Goal: Transaction & Acquisition: Download file/media

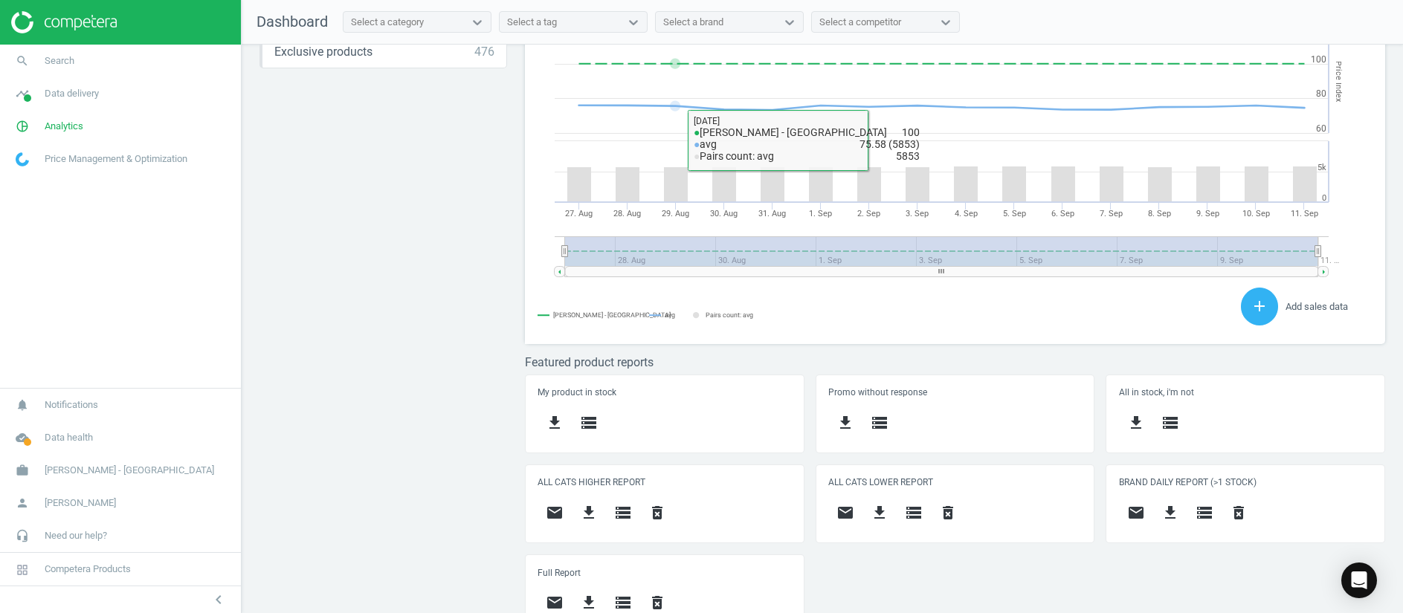
scroll to position [408, 0]
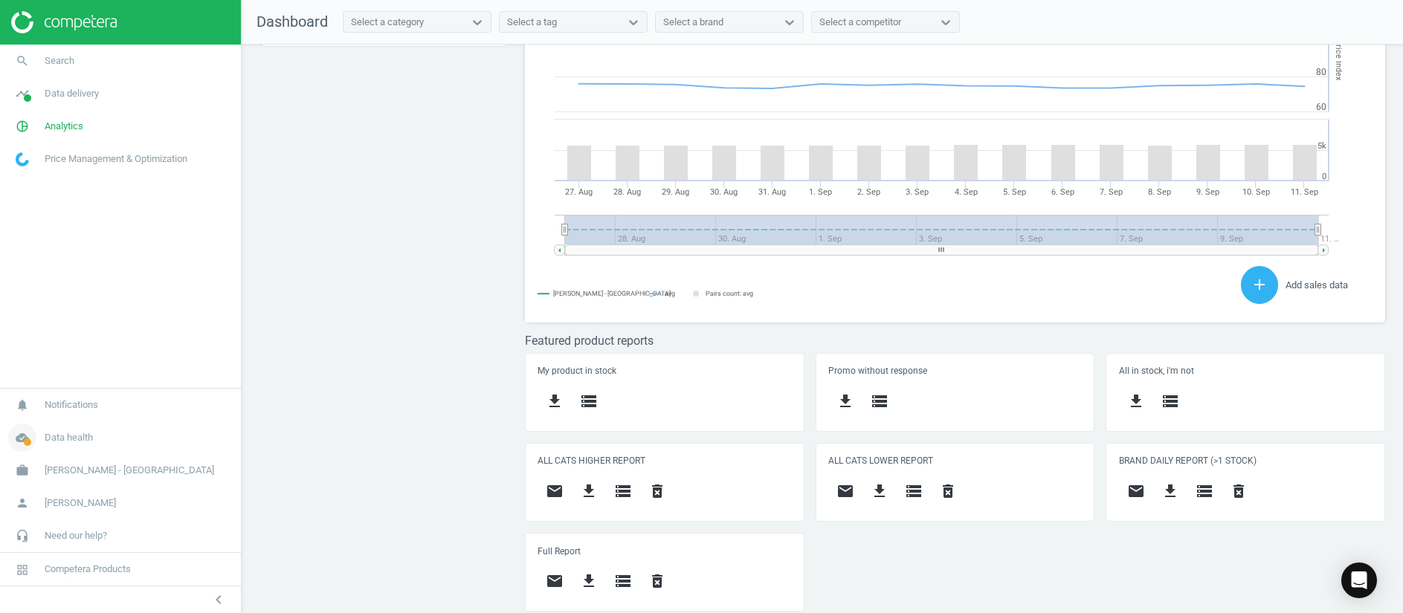
click at [26, 443] on span at bounding box center [27, 442] width 7 height 7
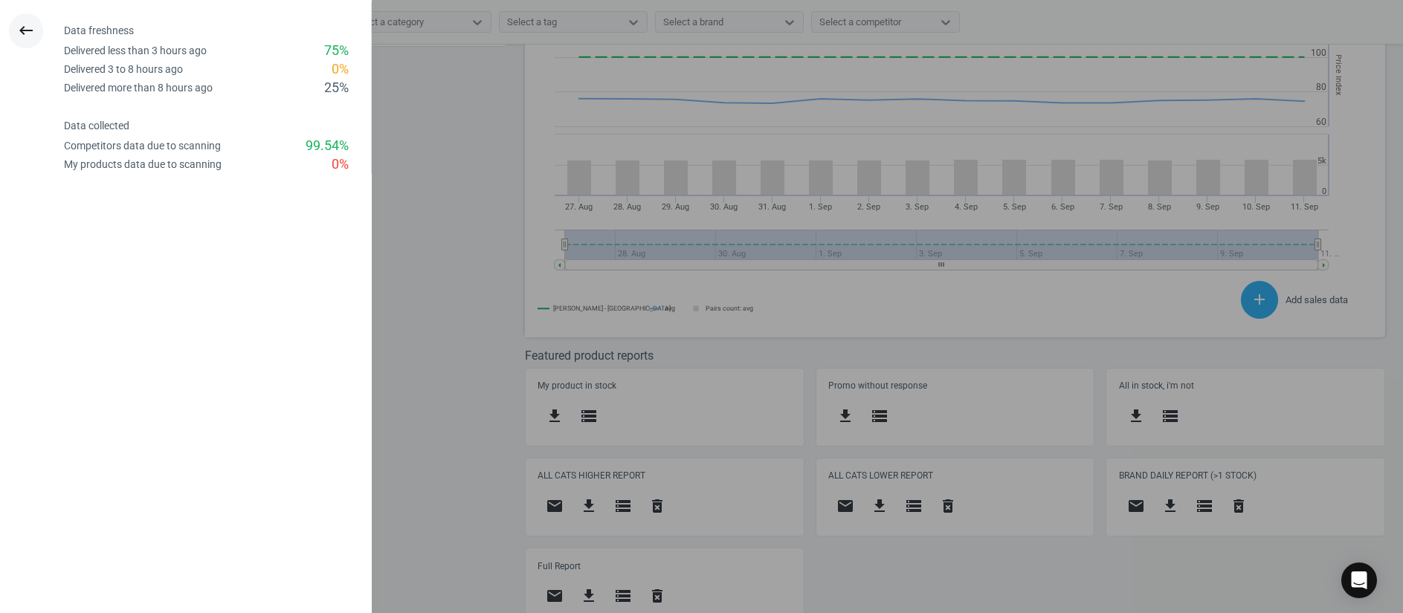
scroll to position [329, 878]
click at [24, 39] on icon "keyboard_backspace" at bounding box center [26, 31] width 18 height 18
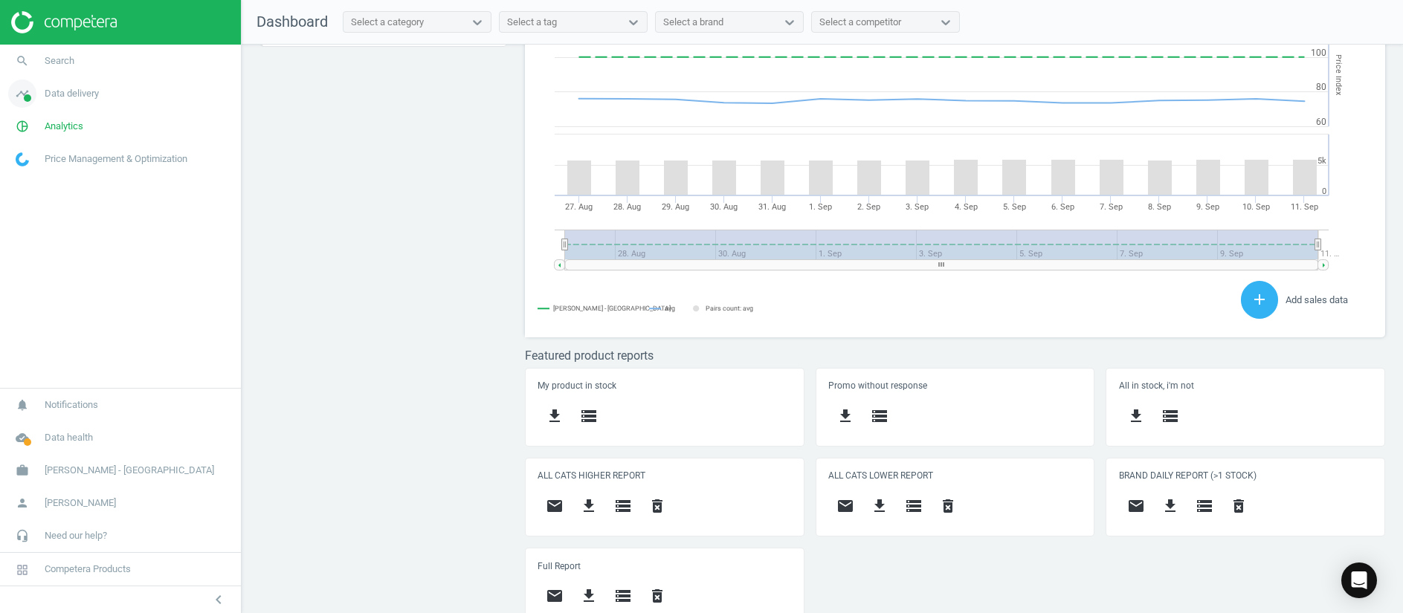
click at [20, 94] on icon "timeline" at bounding box center [22, 94] width 28 height 28
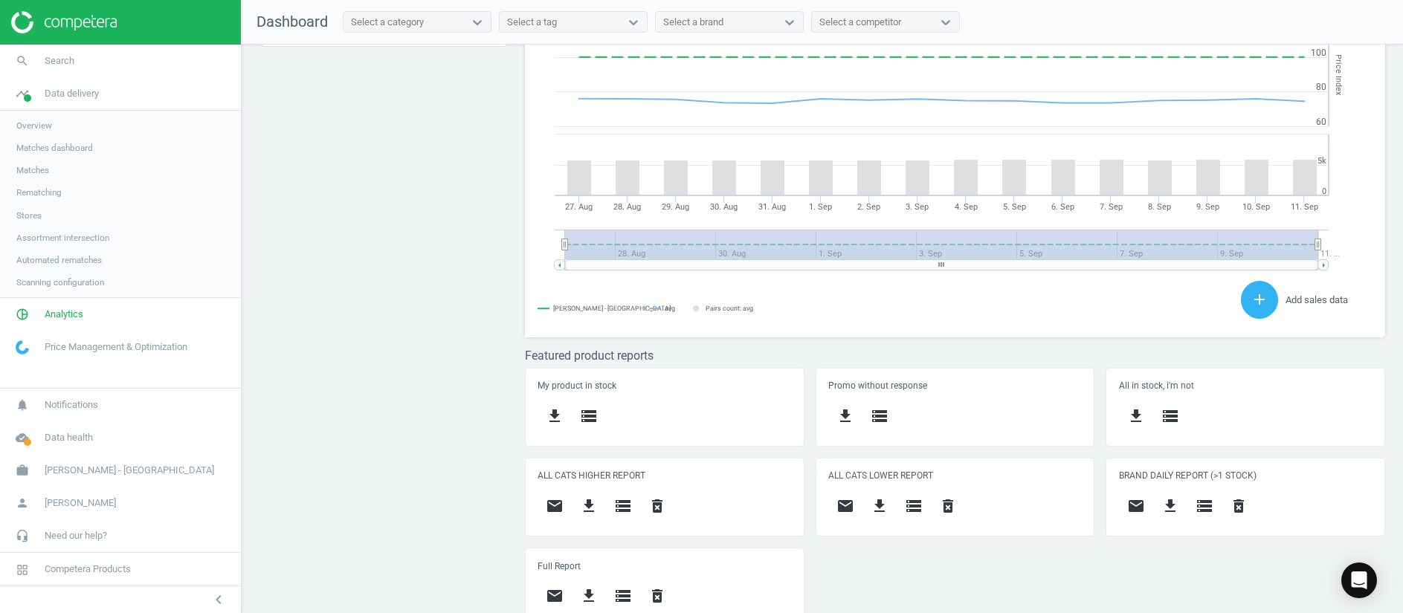
click at [34, 219] on span "Stores" at bounding box center [28, 216] width 25 height 12
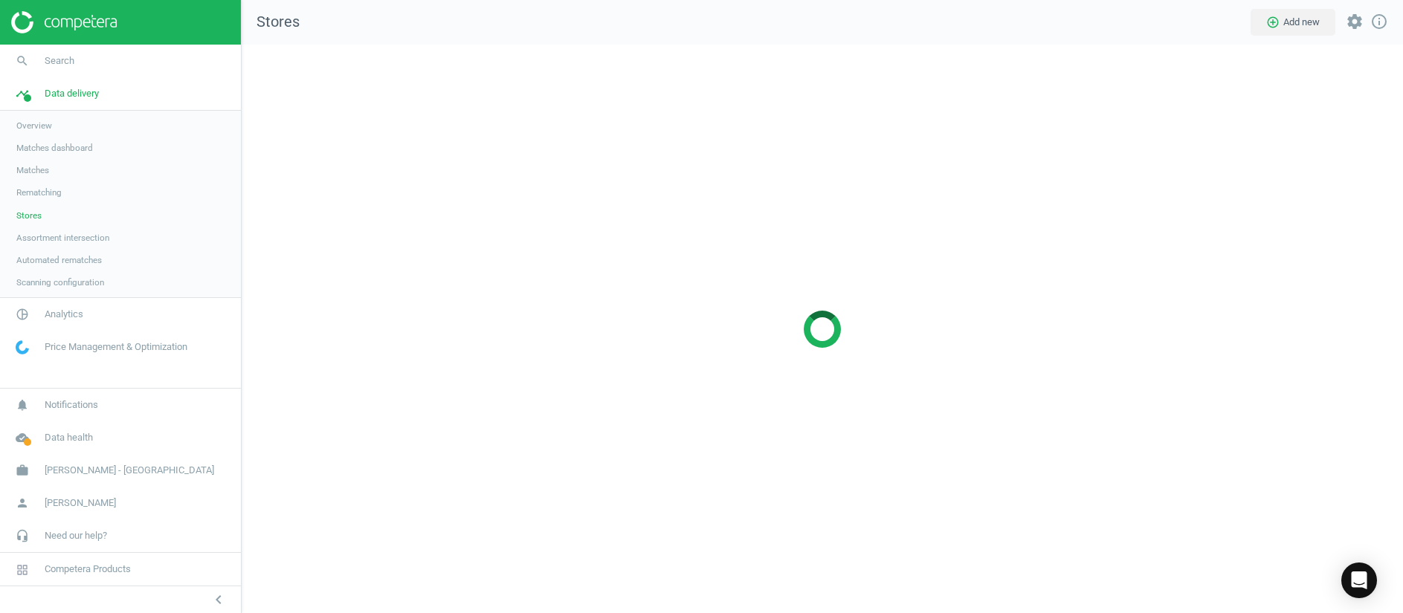
scroll to position [604, 1196]
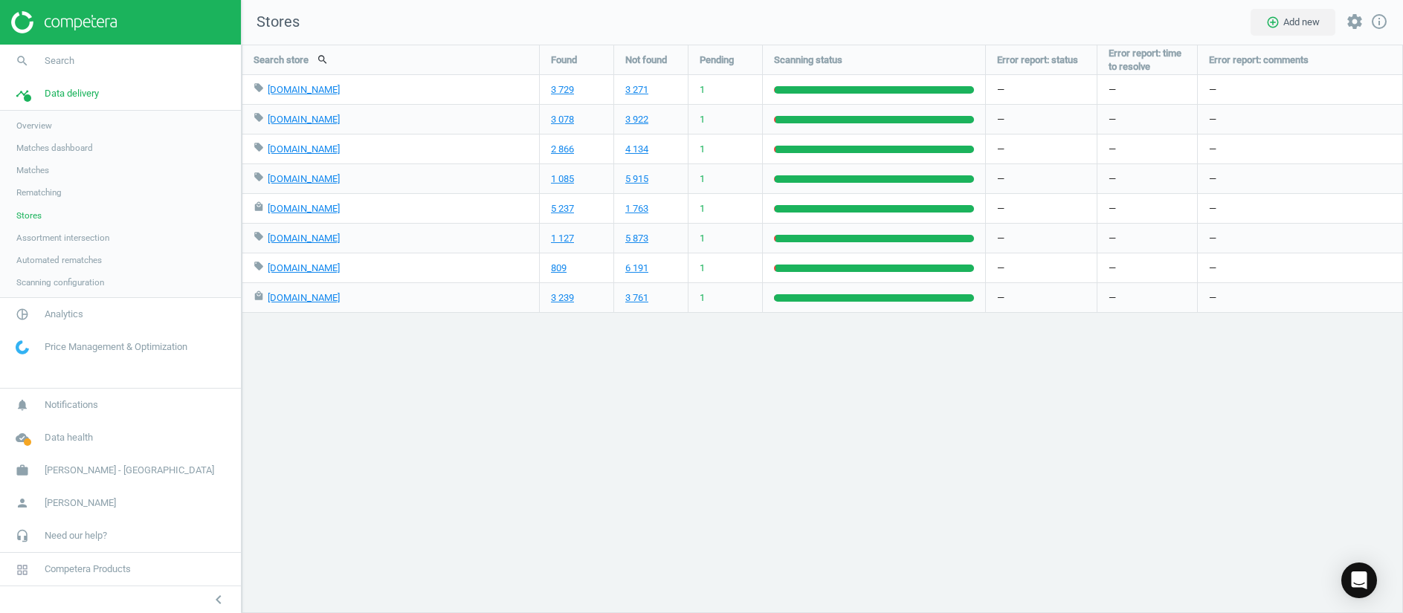
click at [95, 23] on img at bounding box center [64, 22] width 106 height 22
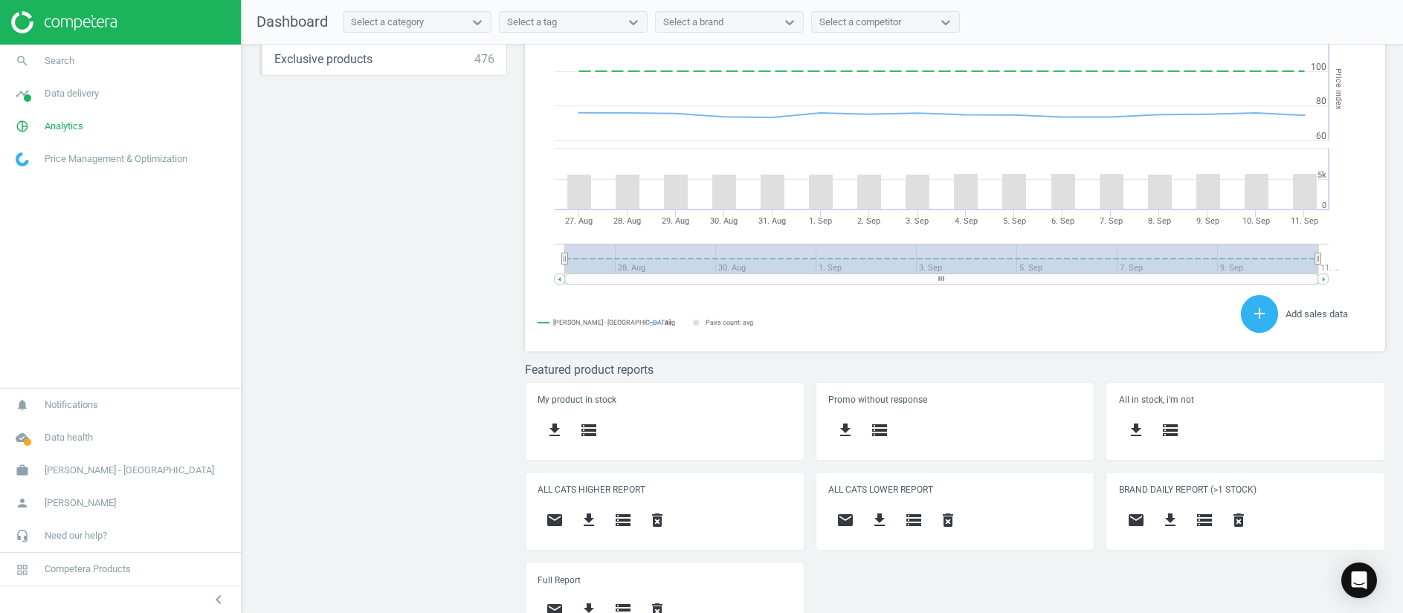
scroll to position [408, 0]
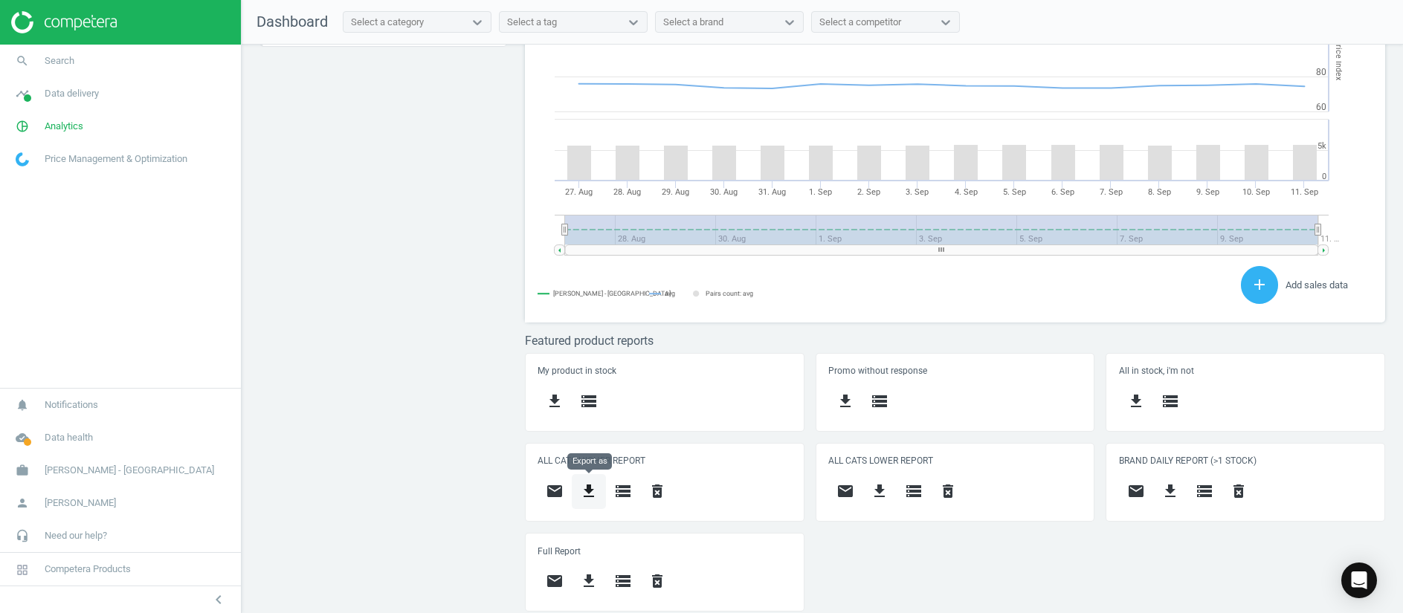
click at [593, 495] on icon "get_app" at bounding box center [589, 492] width 18 height 18
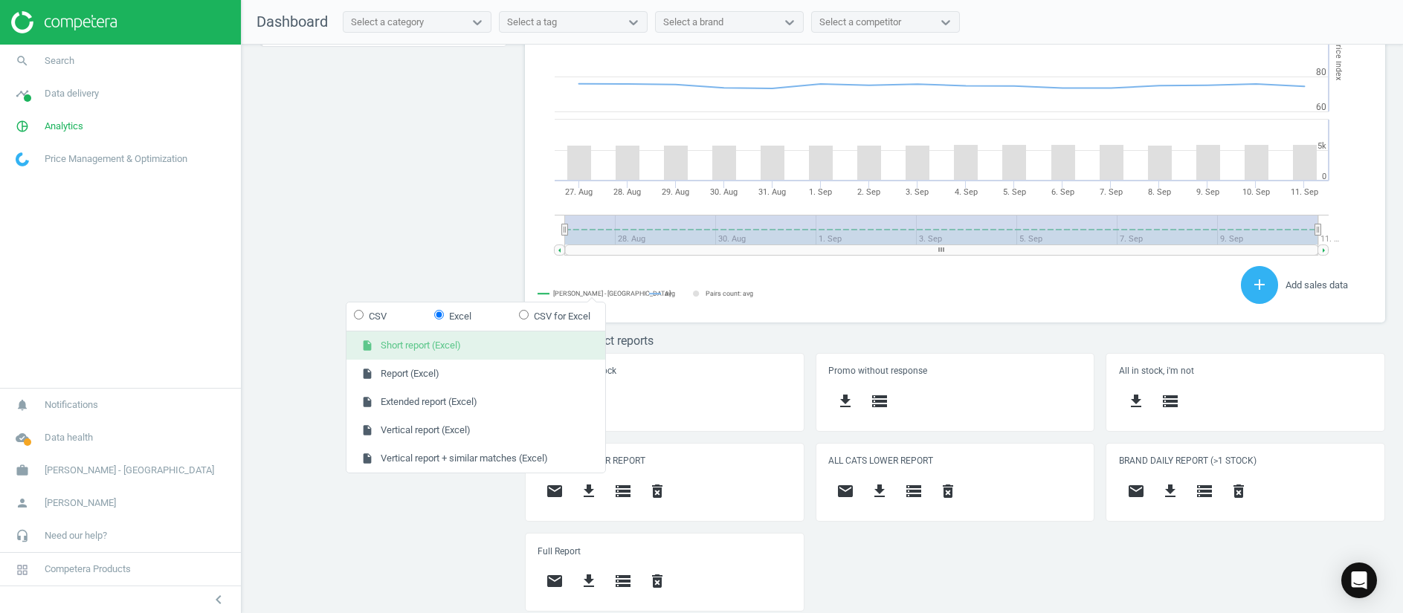
scroll to position [329, 878]
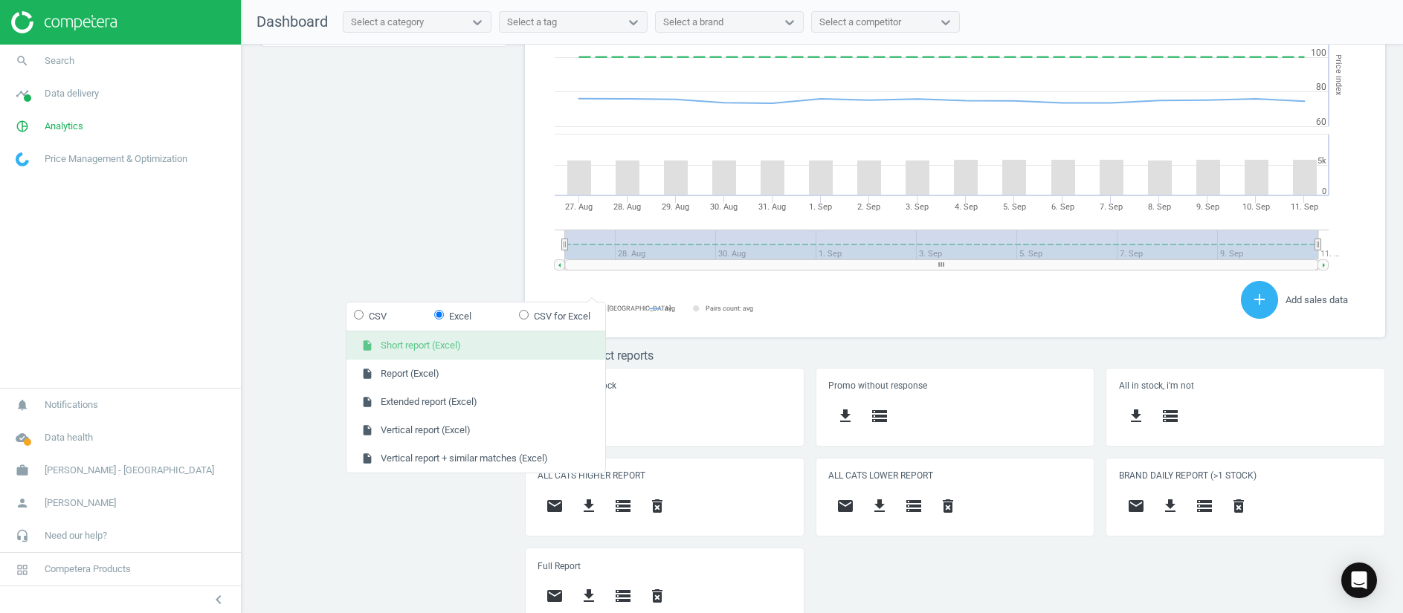
click at [506, 347] on button "insert_drive_file Short report (Excel)" at bounding box center [476, 346] width 259 height 28
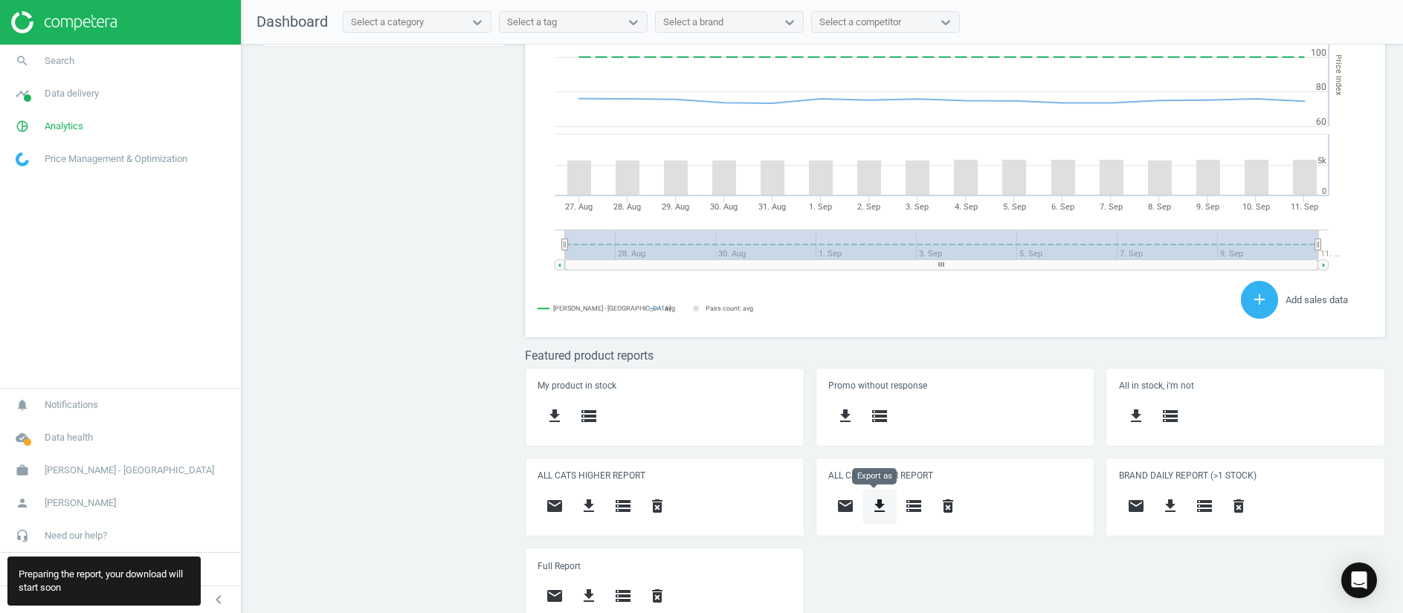
click at [875, 503] on icon "get_app" at bounding box center [880, 506] width 18 height 18
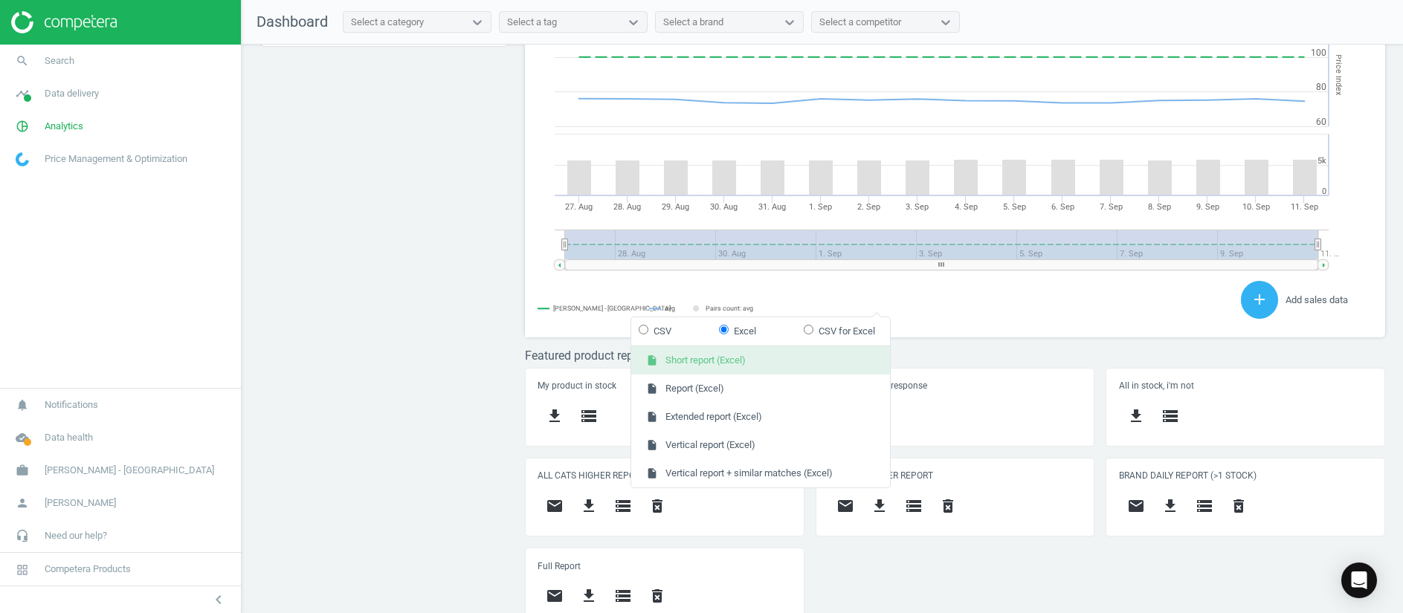
click at [791, 361] on button "insert_drive_file Short report (Excel)" at bounding box center [760, 361] width 259 height 28
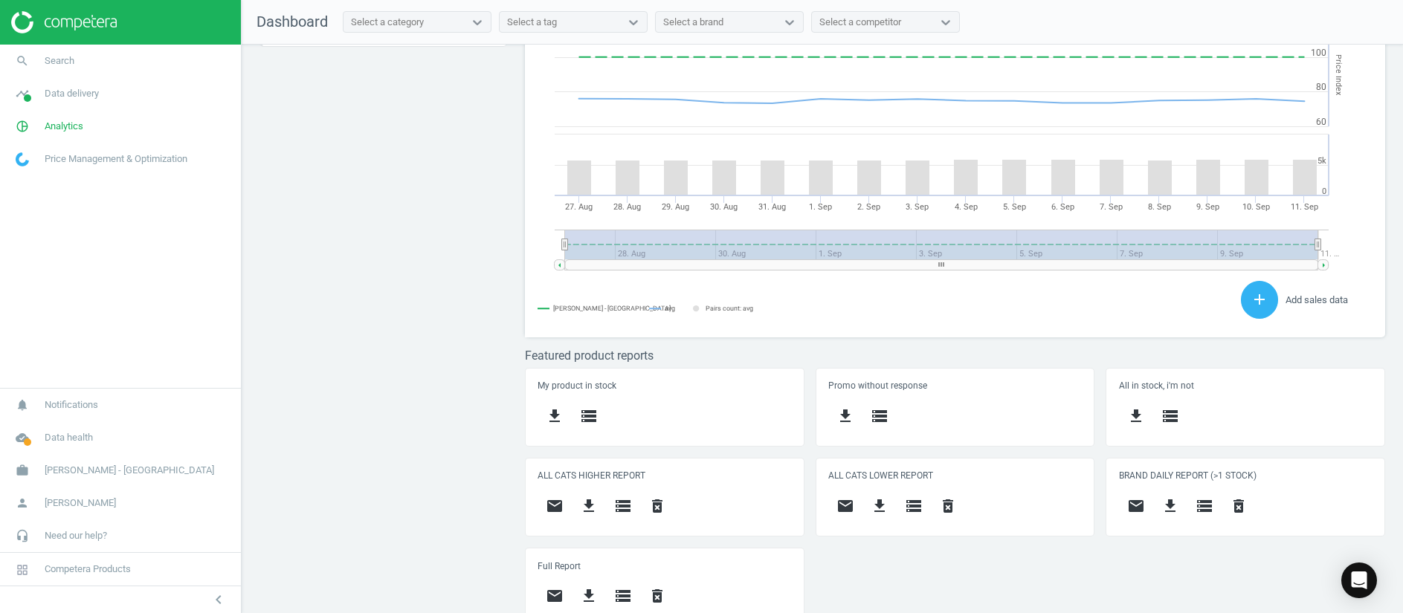
click at [490, 353] on div "Price protection ( 11.09.25 ) Prices are 100% below min competitor 18 keyboard_…" at bounding box center [822, 333] width 1161 height 576
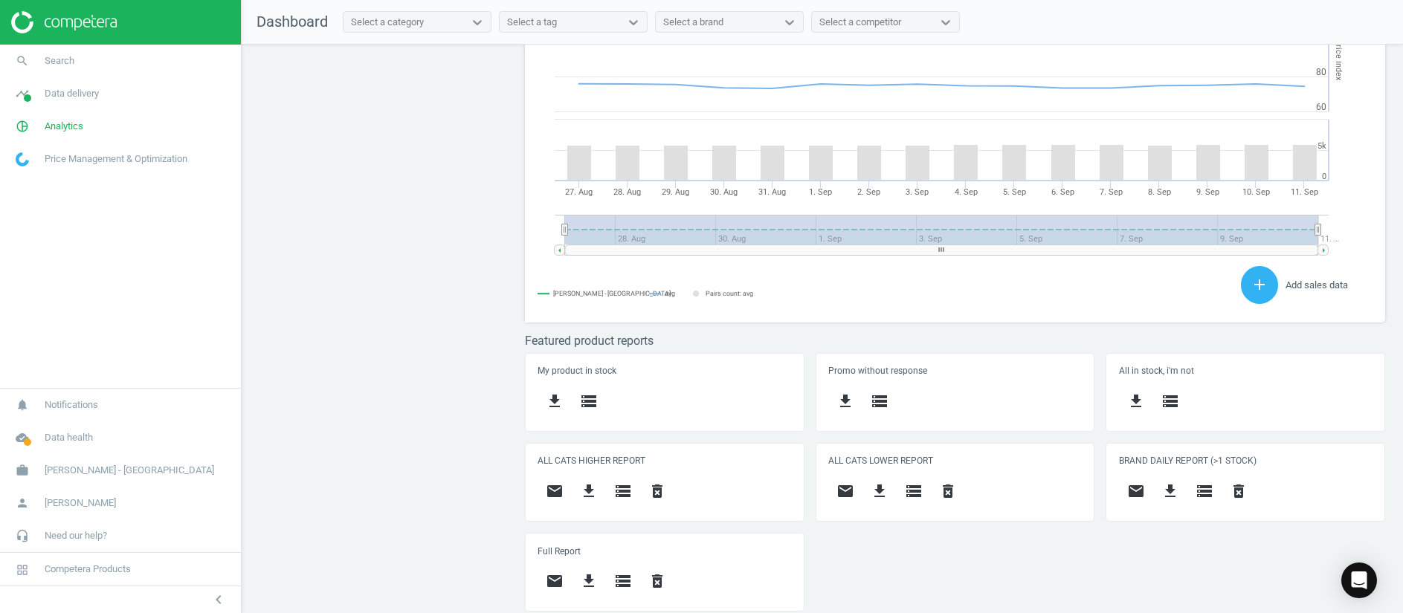
scroll to position [377, 878]
